Goal: Navigation & Orientation: Find specific page/section

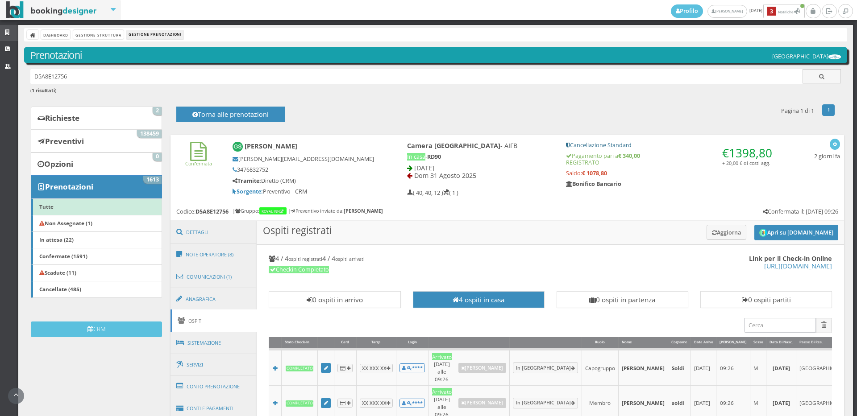
scroll to position [248, 0]
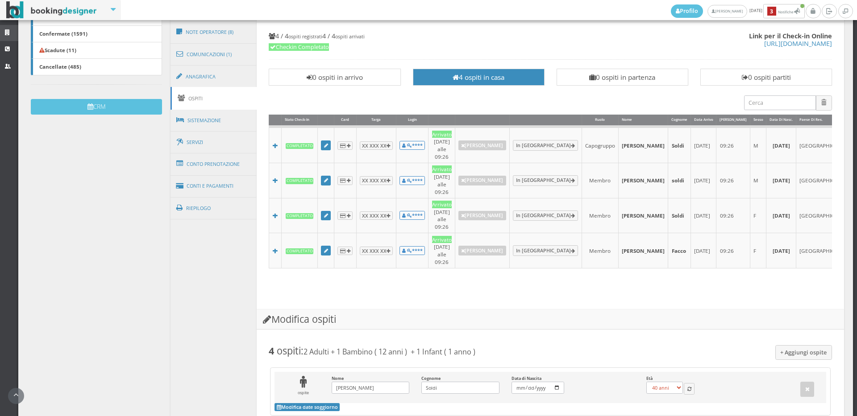
click at [4, 25] on link "Strutture" at bounding box center [9, 33] width 18 height 16
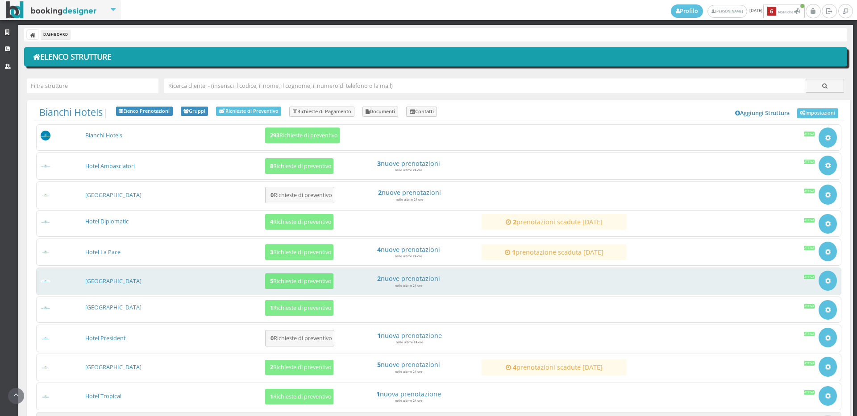
scroll to position [83, 0]
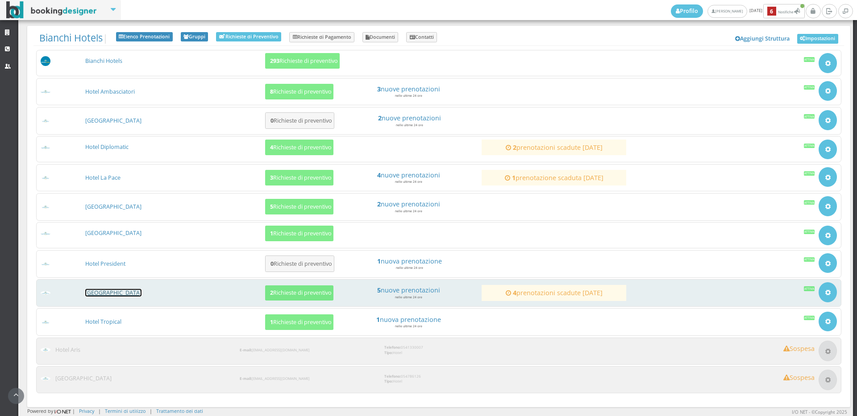
click at [118, 294] on link "[GEOGRAPHIC_DATA]" at bounding box center [113, 293] width 56 height 8
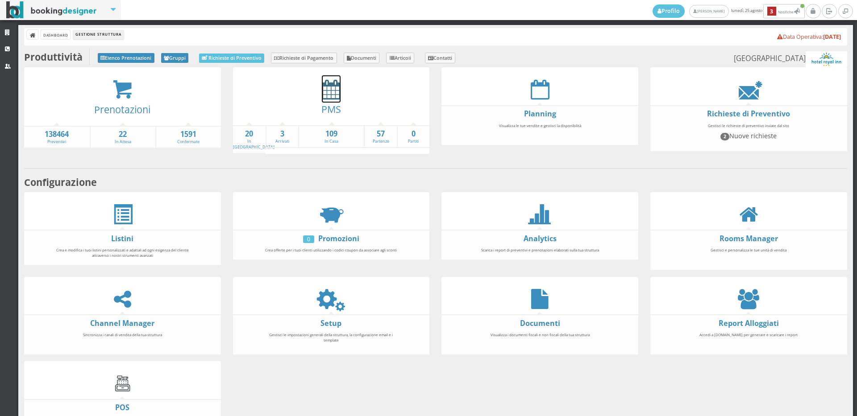
click at [329, 92] on icon at bounding box center [331, 89] width 19 height 20
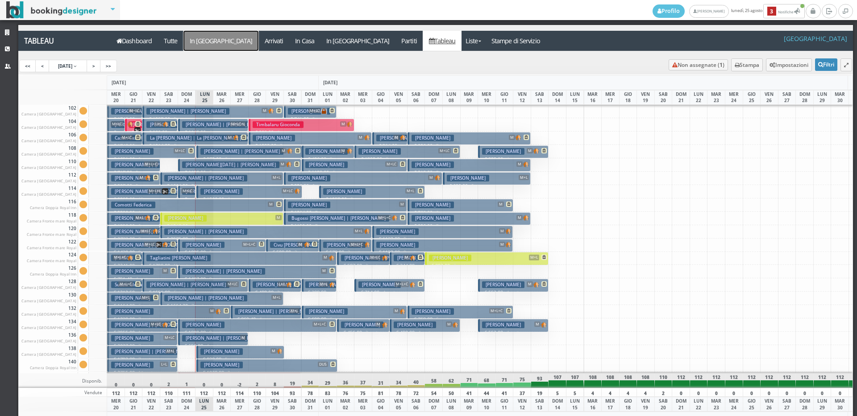
click at [200, 31] on a=pms-arrival-reservations"] "In [GEOGRAPHIC_DATA]" at bounding box center [220, 41] width 75 height 20
